Goal: Navigation & Orientation: Find specific page/section

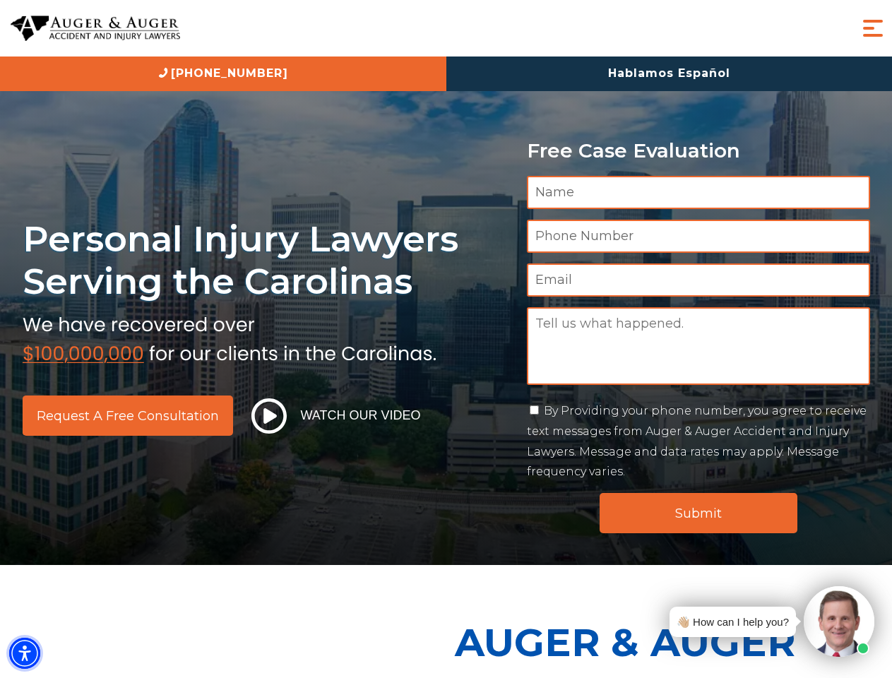
click at [25, 653] on img "Accessibility Menu" at bounding box center [24, 653] width 31 height 31
